Goal: Task Accomplishment & Management: Manage account settings

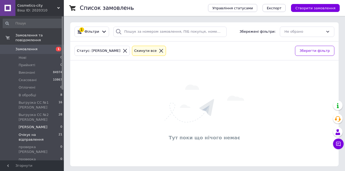
click at [35, 132] on span "Очікує на відправлення" at bounding box center [39, 137] width 40 height 10
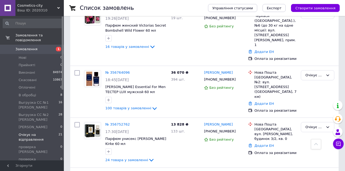
scroll to position [983, 0]
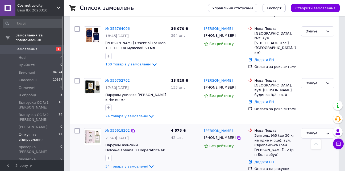
click at [76, 128] on input "checkbox" at bounding box center [76, 130] width 5 height 5
checkbox input "true"
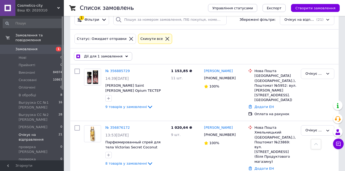
scroll to position [0, 0]
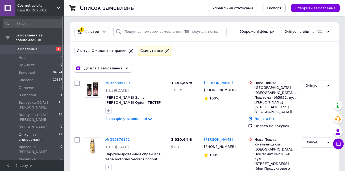
click at [117, 69] on div "Дії для 1 замовлення" at bounding box center [103, 68] width 58 height 9
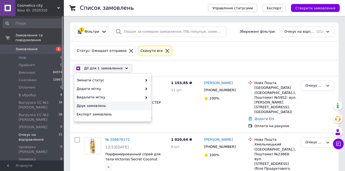
click at [83, 104] on span "Друк замовлень" at bounding box center [112, 105] width 71 height 5
click at [233, 55] on div "Статус: Ожидает отправки Cкинути все" at bounding box center [204, 51] width 262 height 12
checkbox input "true"
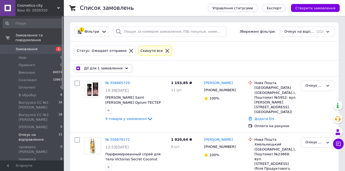
drag, startPoint x: 19, startPoint y: 142, endPoint x: 25, endPoint y: 141, distance: 6.6
click at [19, 169] on span "[PERSON_NAME]" at bounding box center [33, 171] width 29 height 5
checkbox input "false"
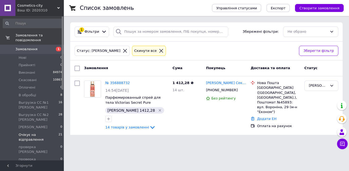
click at [33, 132] on span "Очікує на відправлення" at bounding box center [39, 137] width 40 height 10
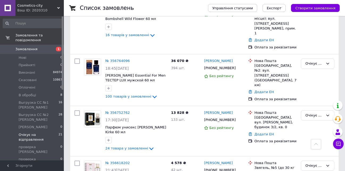
scroll to position [925, 0]
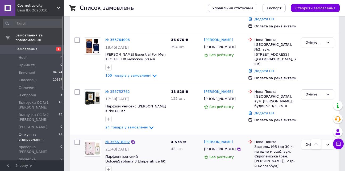
click at [115, 140] on link "№ 356618202" at bounding box center [117, 142] width 24 height 4
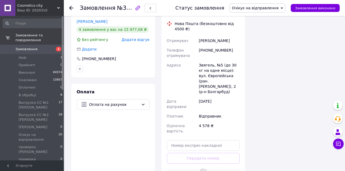
scroll to position [1656, 0]
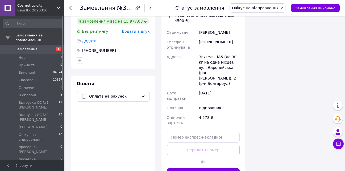
click at [72, 8] on use at bounding box center [71, 8] width 4 height 4
